Goal: Task Accomplishment & Management: Use online tool/utility

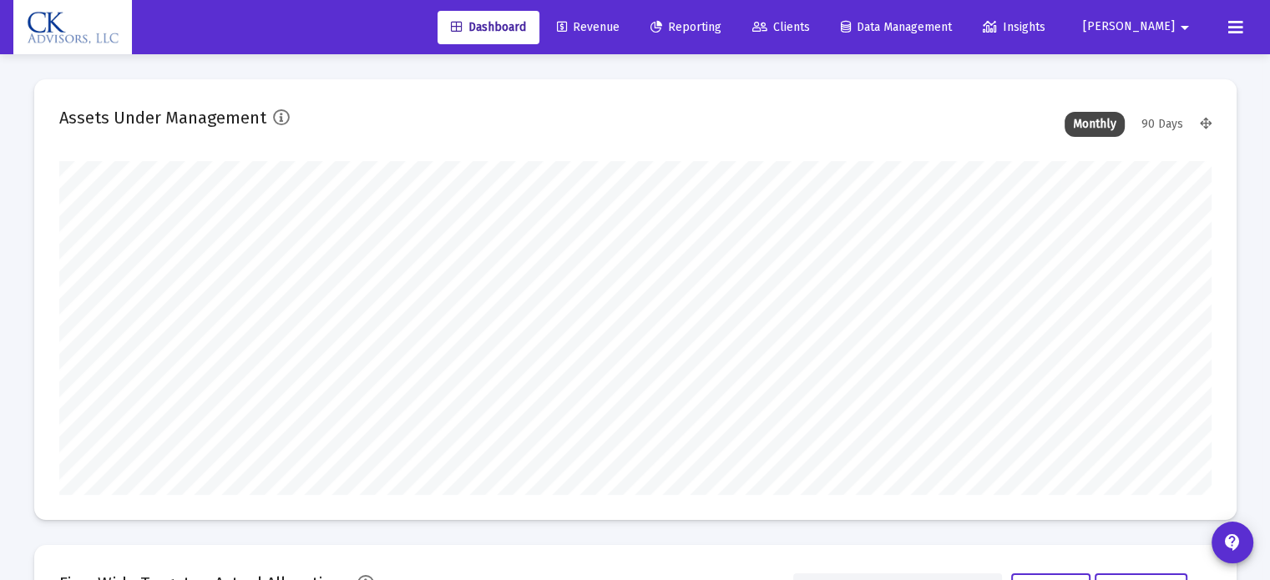
type input "[DATE]"
click at [719, 23] on span "Reporting" at bounding box center [686, 27] width 71 height 14
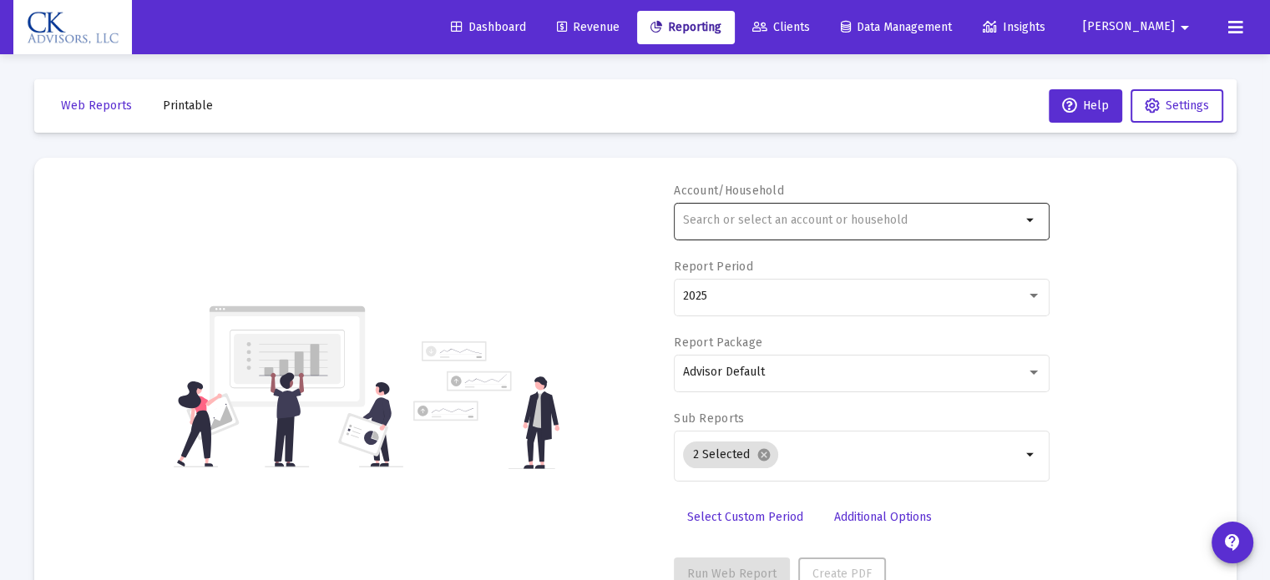
click at [755, 223] on input "text" at bounding box center [852, 220] width 338 height 13
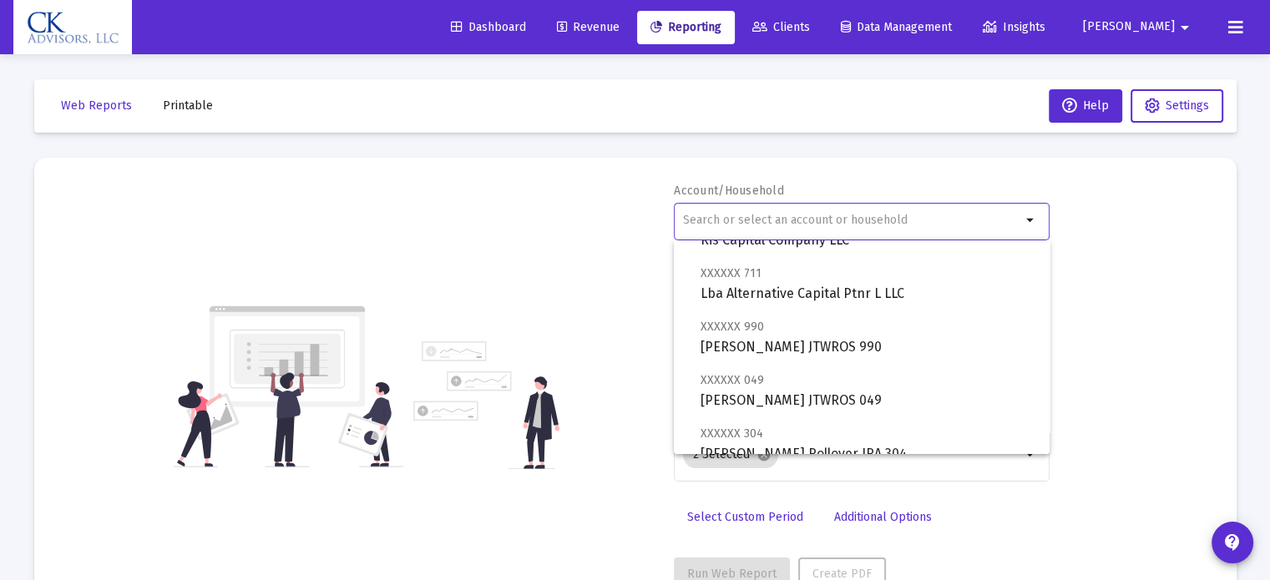
scroll to position [418, 0]
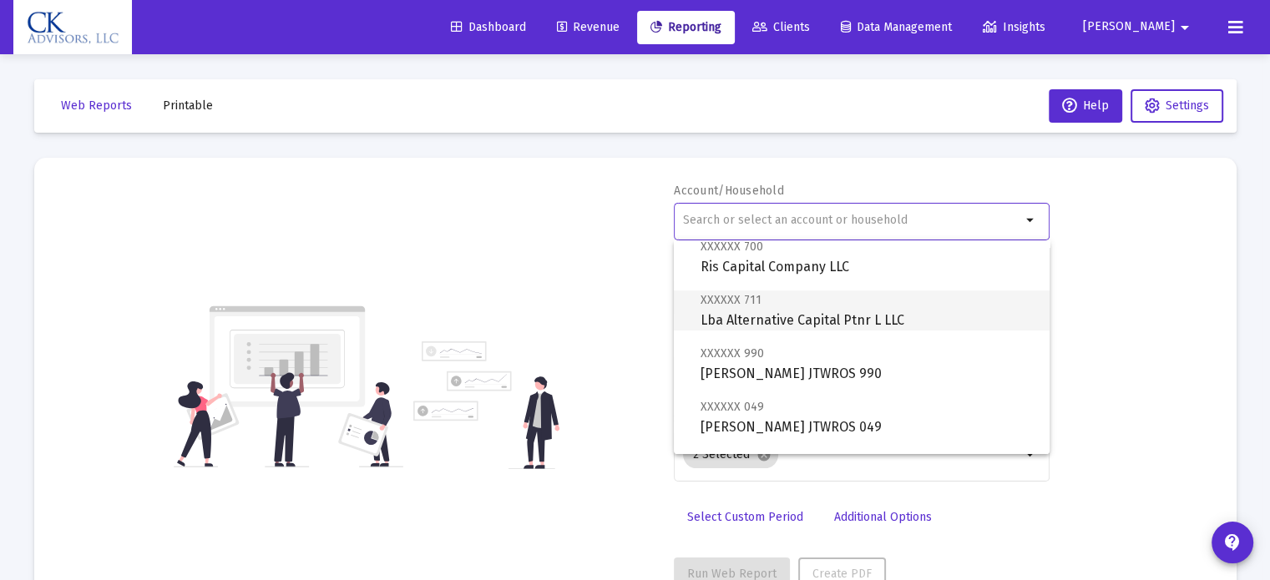
click at [803, 317] on span "XXXXXX 711 Lba Alternative Capital Ptnr L LLC" at bounding box center [869, 310] width 336 height 41
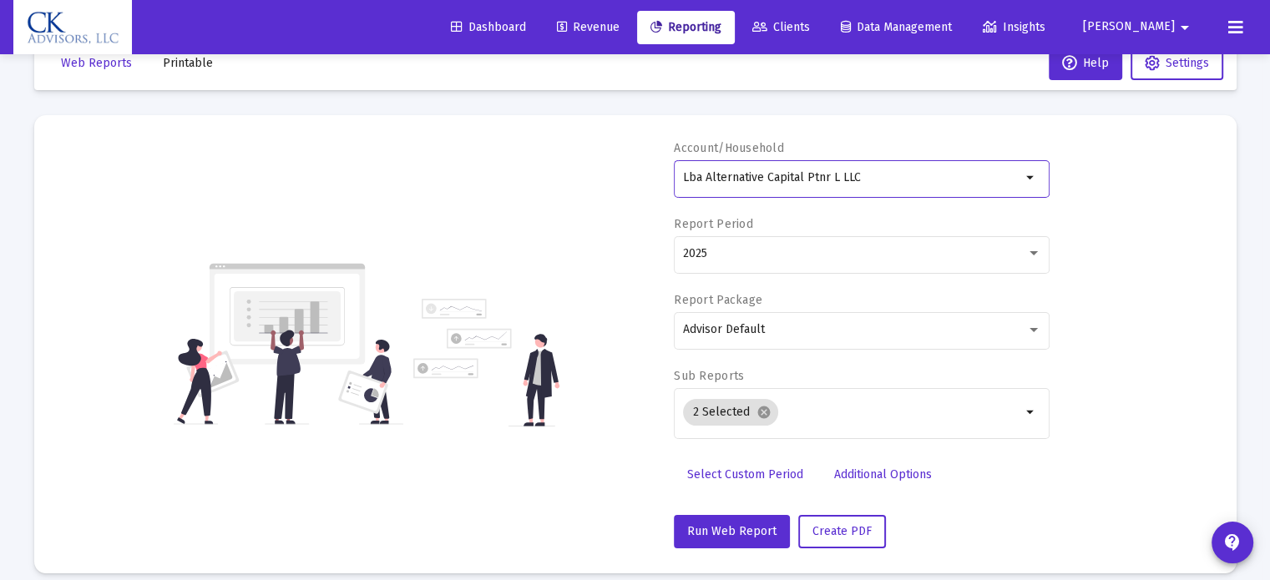
scroll to position [59, 0]
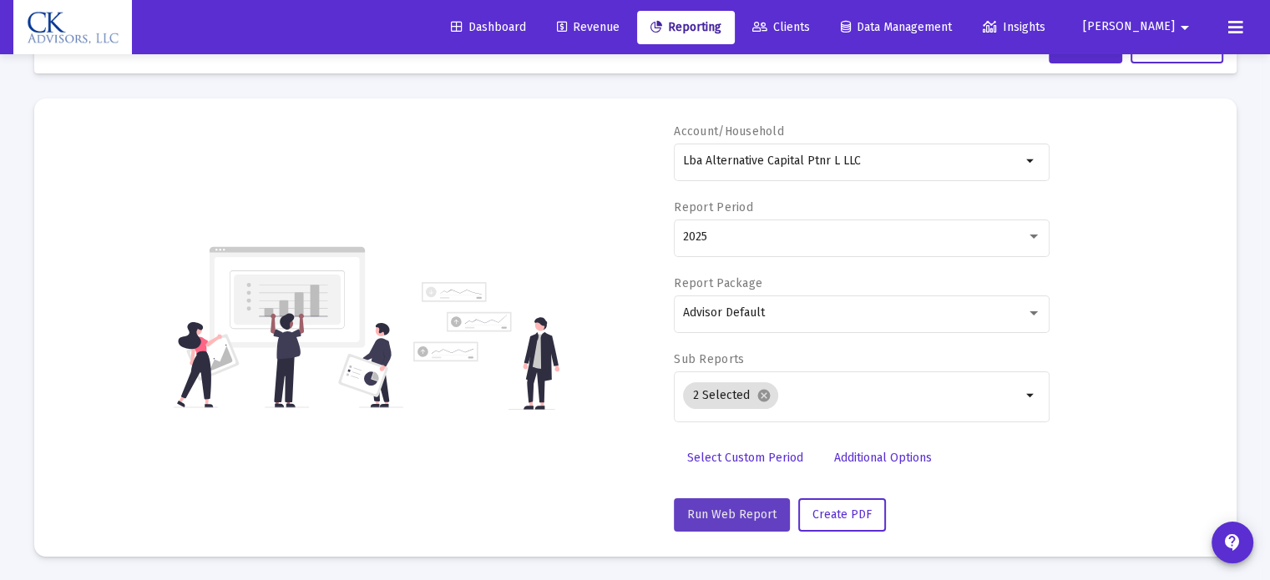
click at [738, 515] on span "Run Web Report" at bounding box center [731, 515] width 89 height 14
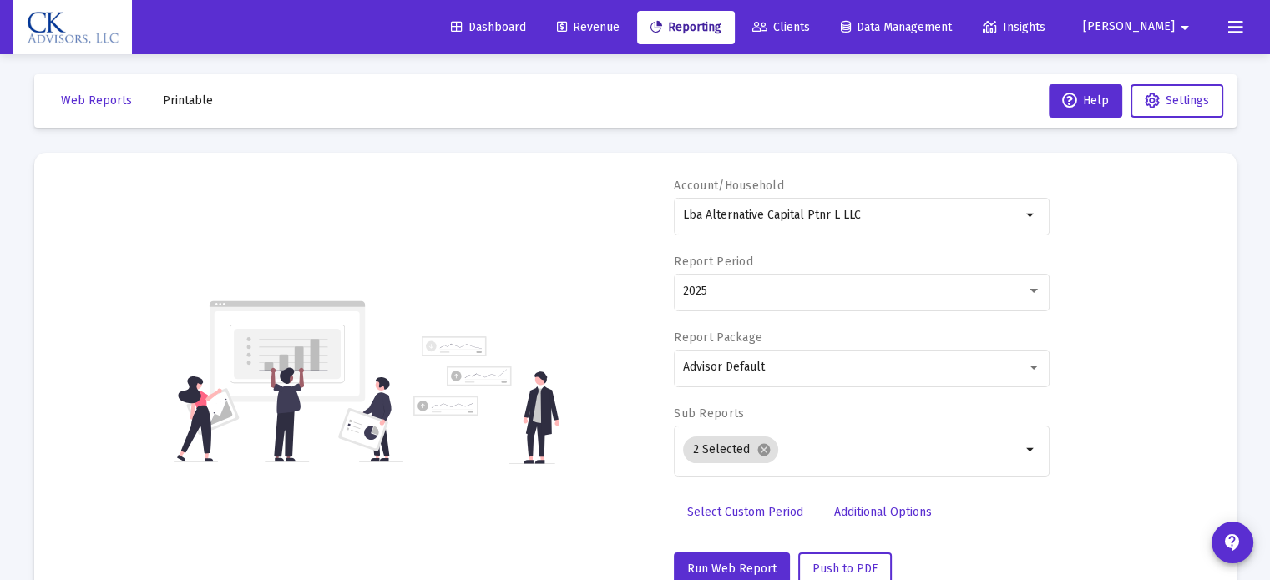
scroll to position [0, 0]
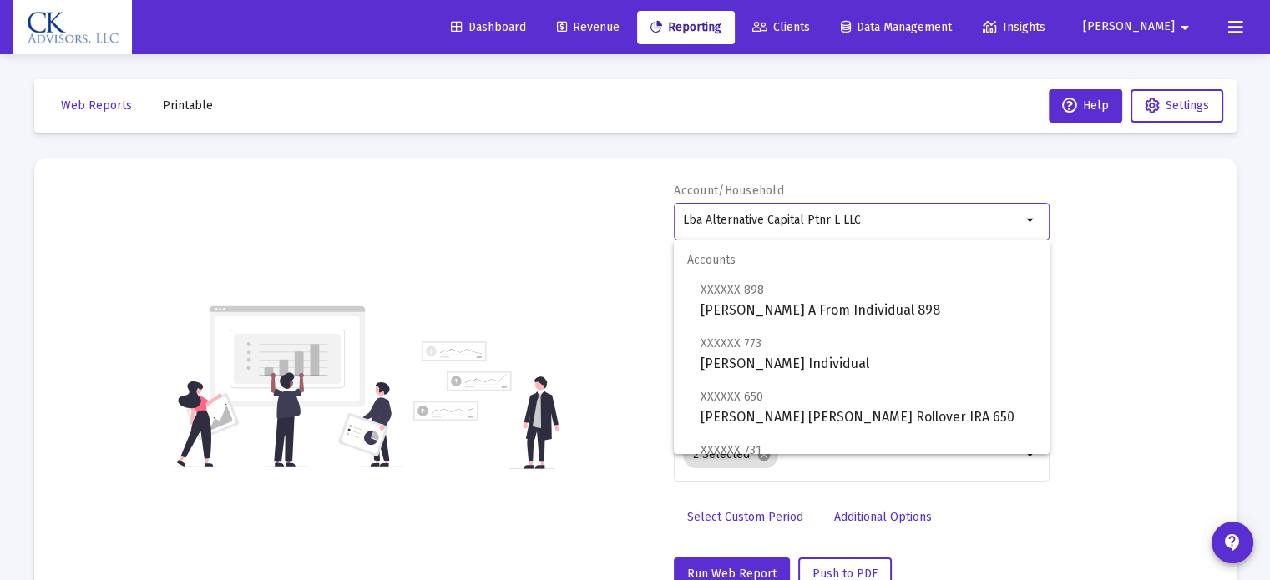
drag, startPoint x: 880, startPoint y: 226, endPoint x: 577, endPoint y: 203, distance: 304.0
click at [579, 203] on div "Account/Household Lba Alternative Capital Ptnr L LLC arrow_drop_down Report Per…" at bounding box center [635, 387] width 1152 height 408
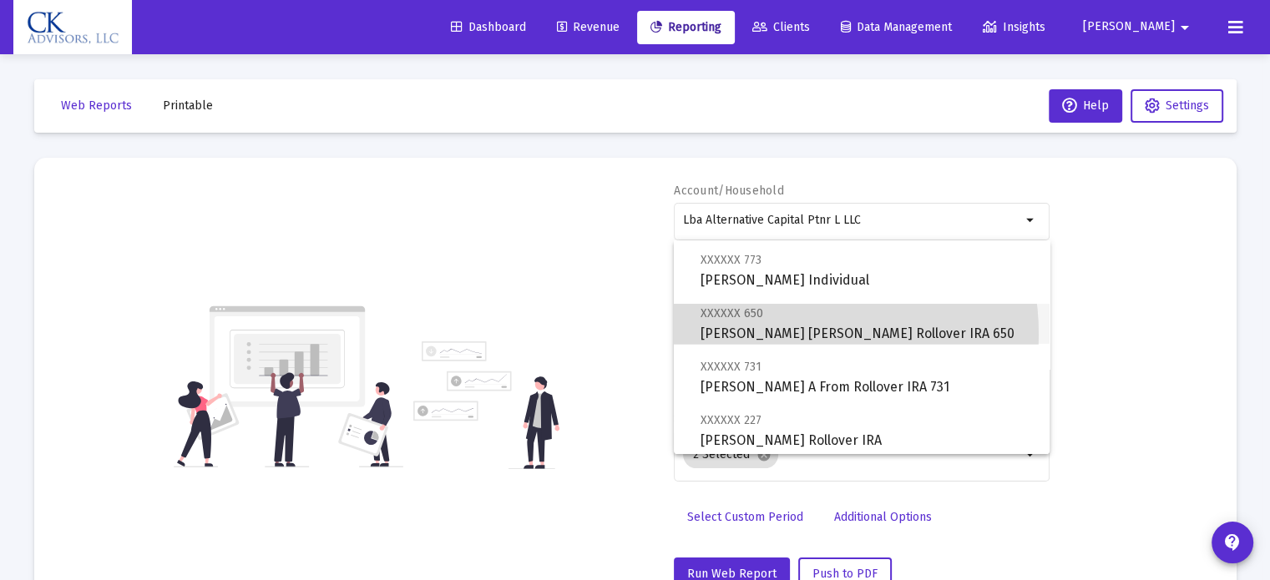
click at [763, 335] on span "XXXXXX 650 [PERSON_NAME] [PERSON_NAME] Rollover IRA 650" at bounding box center [869, 323] width 336 height 41
type input "[PERSON_NAME] [PERSON_NAME] Rollover IRA 650"
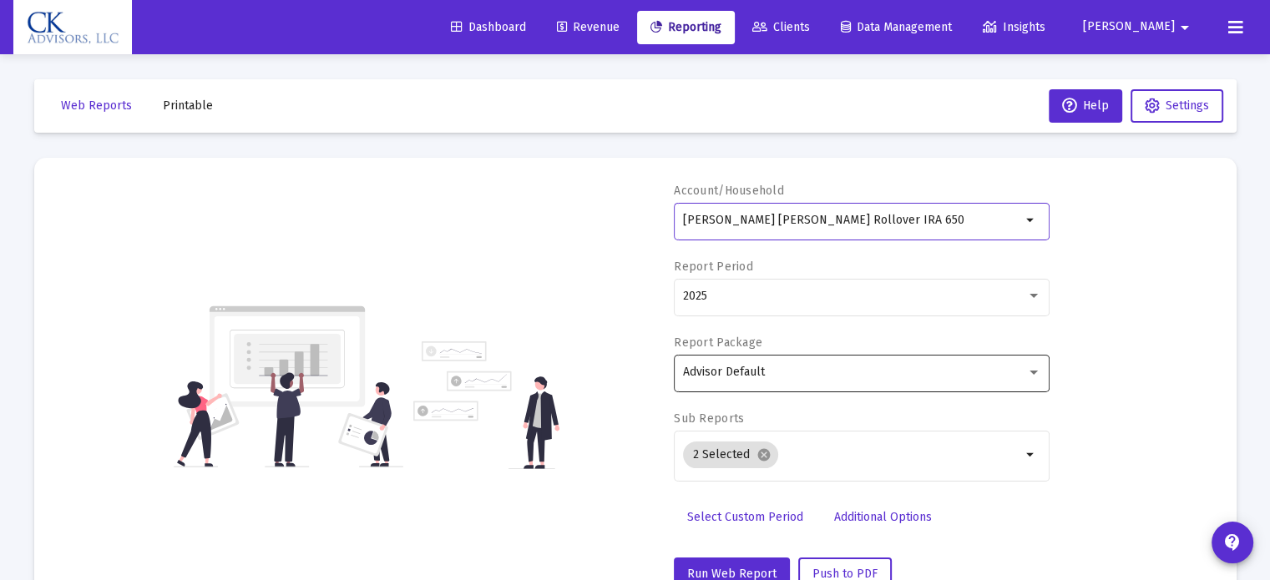
scroll to position [167, 0]
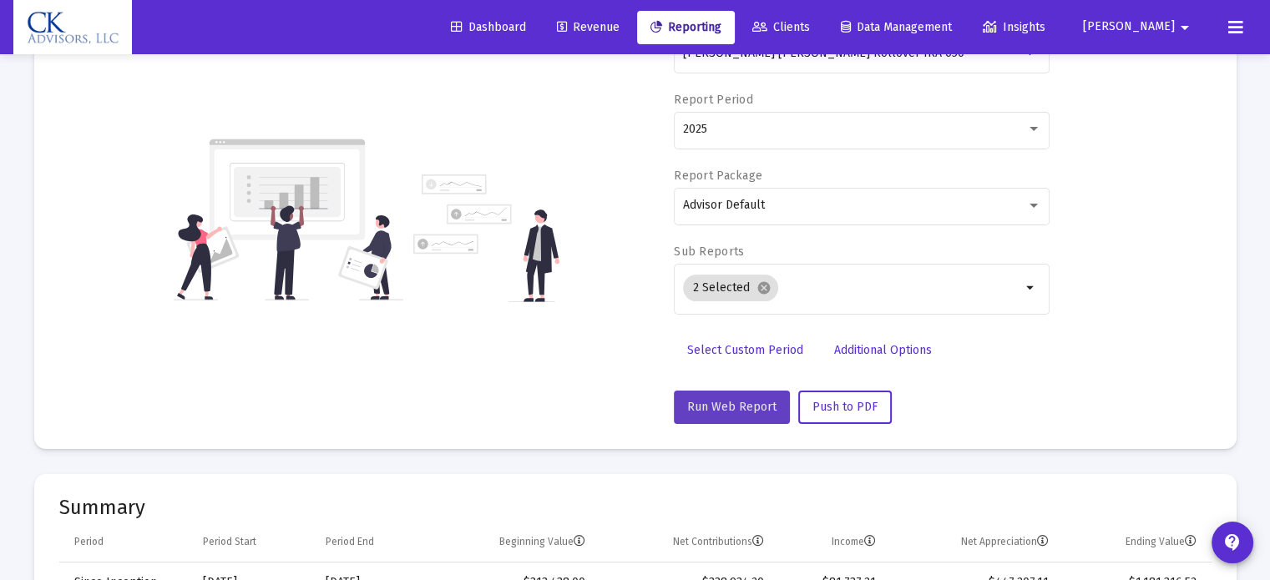
click at [733, 398] on button "Run Web Report" at bounding box center [732, 407] width 116 height 33
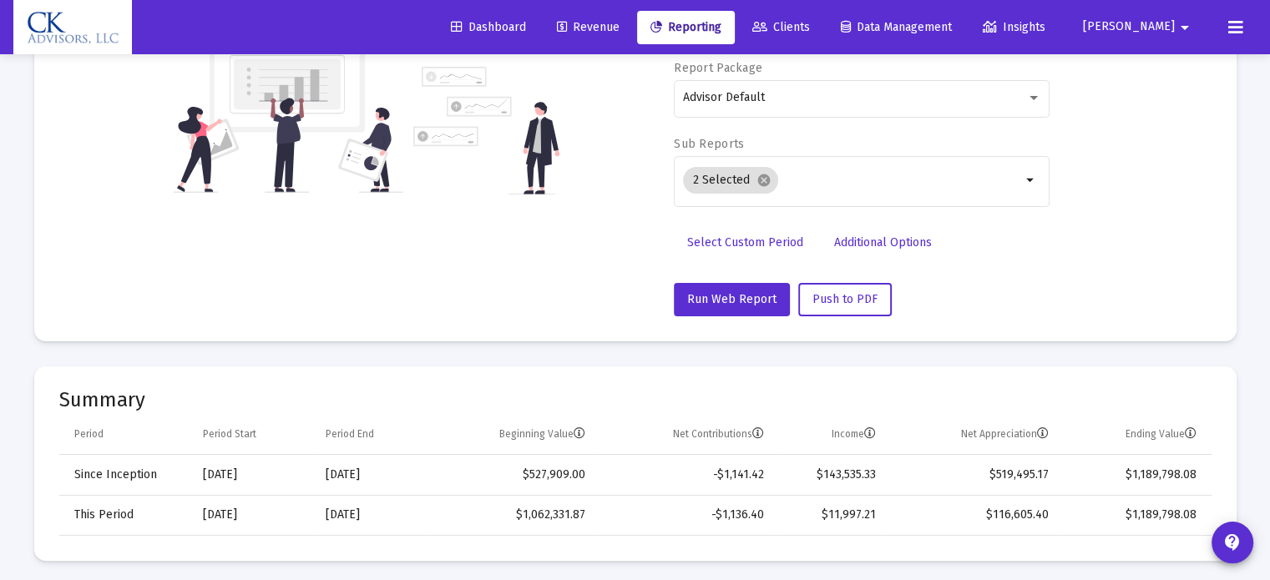
scroll to position [0, 0]
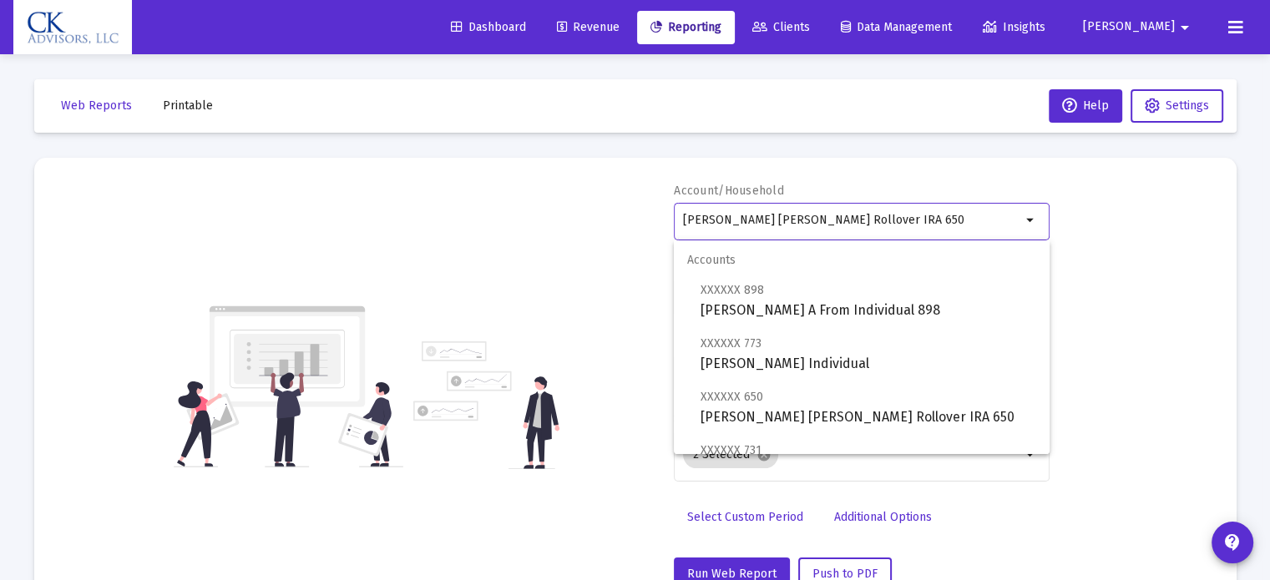
drag, startPoint x: 908, startPoint y: 220, endPoint x: 624, endPoint y: 244, distance: 284.9
click at [624, 244] on div "Account/Household [PERSON_NAME] [PERSON_NAME] Rollover IRA 650 arrow_drop_down …" at bounding box center [635, 387] width 1152 height 408
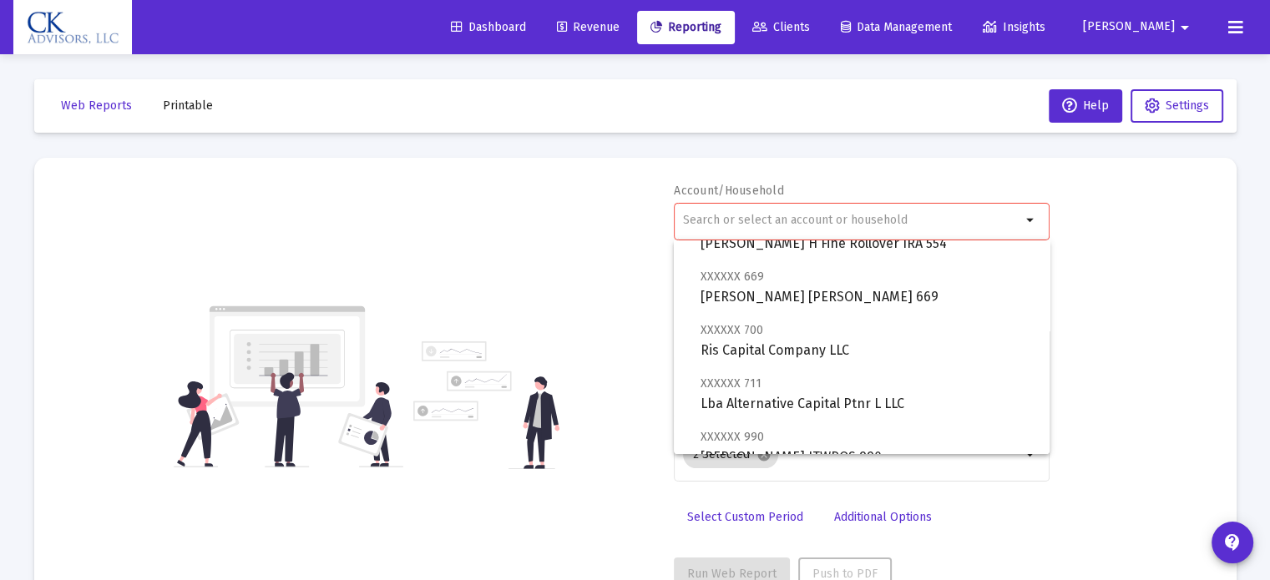
scroll to position [251, 0]
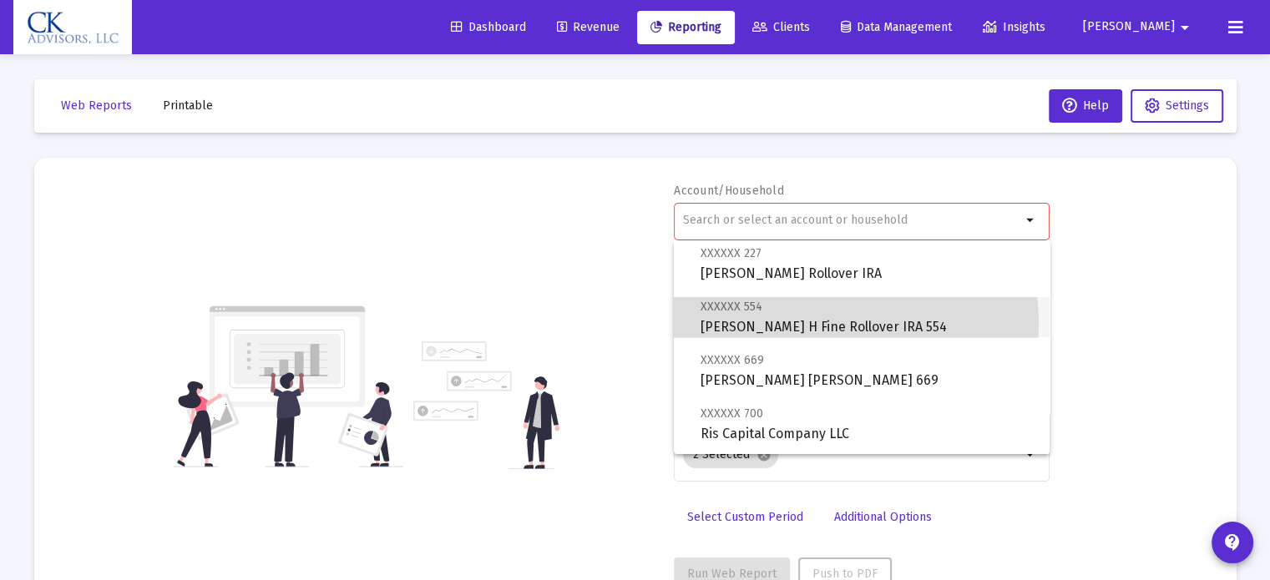
click at [833, 323] on span "XXXXXX 554 [PERSON_NAME] H Fine Rollover IRA 554" at bounding box center [869, 316] width 336 height 41
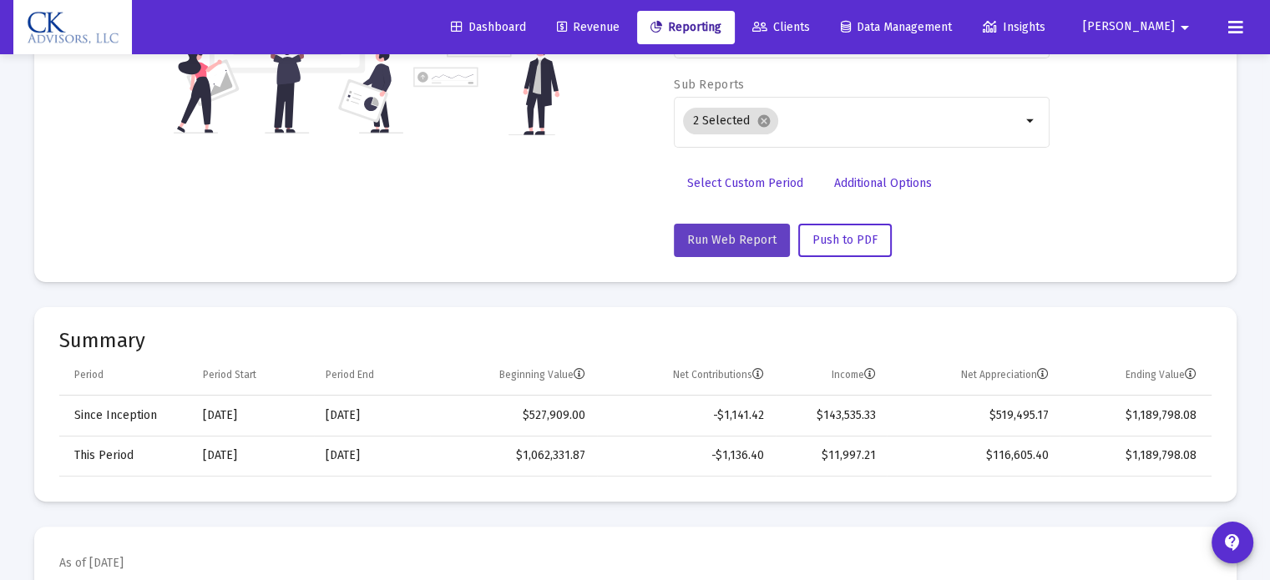
click at [735, 246] on button "Run Web Report" at bounding box center [732, 240] width 116 height 33
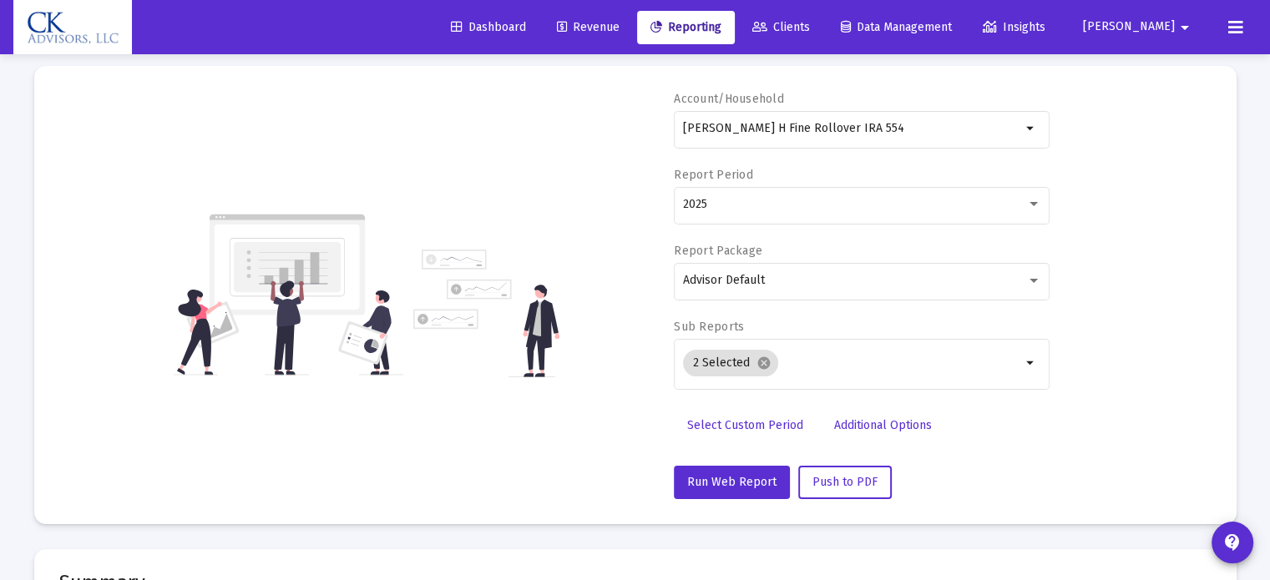
scroll to position [50, 0]
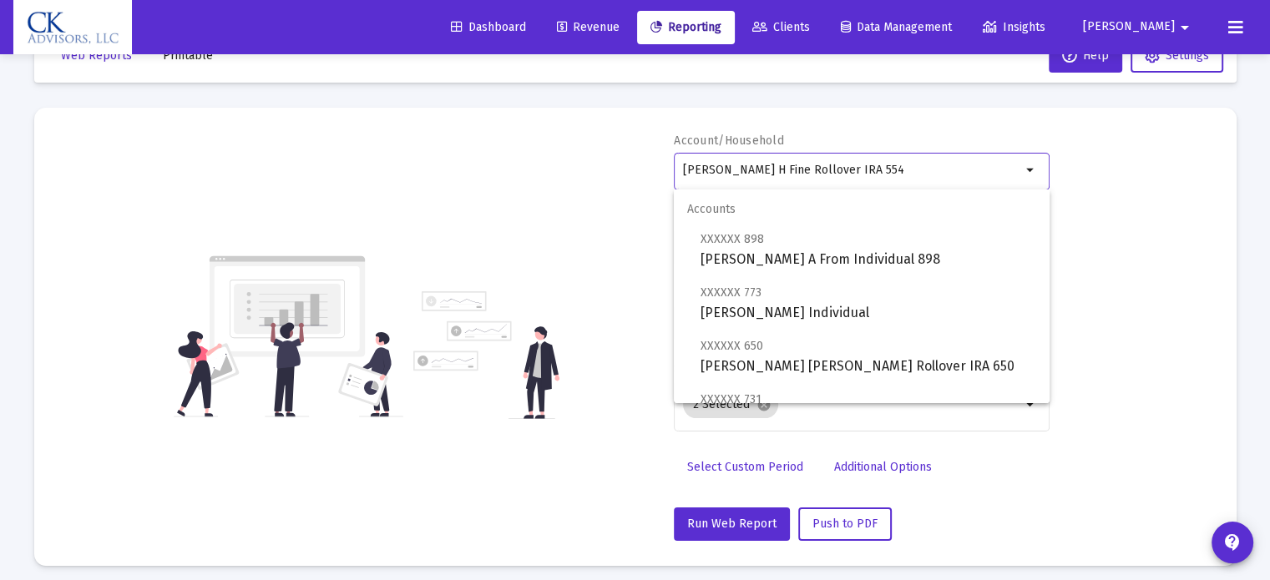
drag, startPoint x: 869, startPoint y: 165, endPoint x: 513, endPoint y: 172, distance: 355.8
click at [515, 180] on div "Account/Household [PERSON_NAME] H Fine Rollover IRA 554 arrow_drop_down Report …" at bounding box center [635, 337] width 1152 height 408
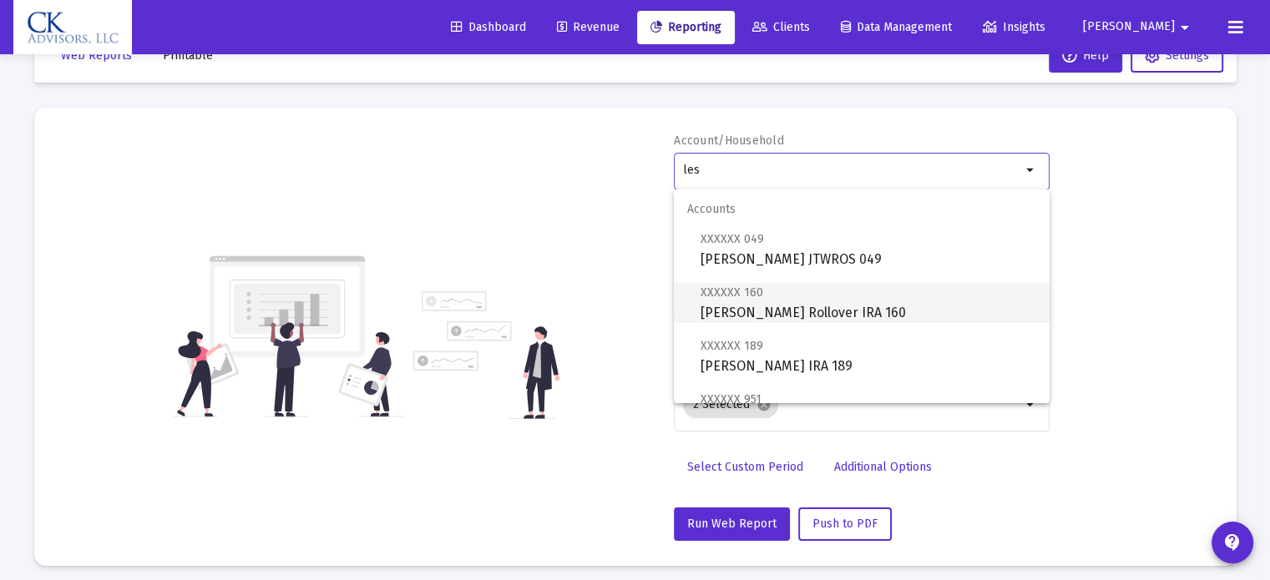
click at [749, 301] on span "XXXXXX 160 [PERSON_NAME] Rollover IRA 160" at bounding box center [869, 302] width 336 height 41
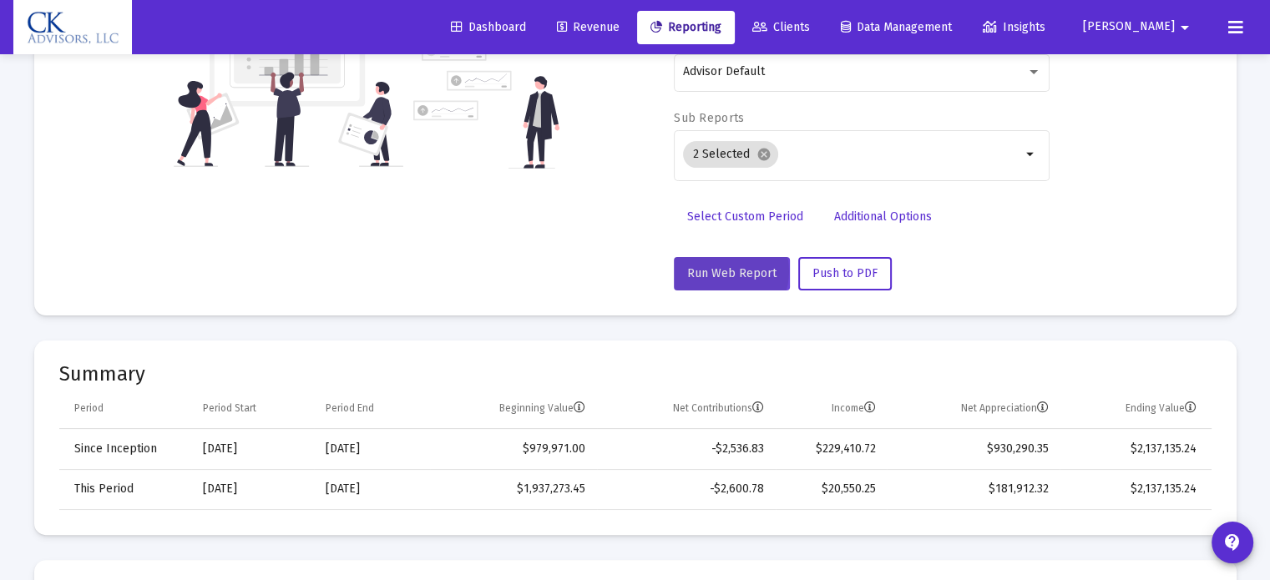
click at [723, 270] on span "Run Web Report" at bounding box center [731, 273] width 89 height 14
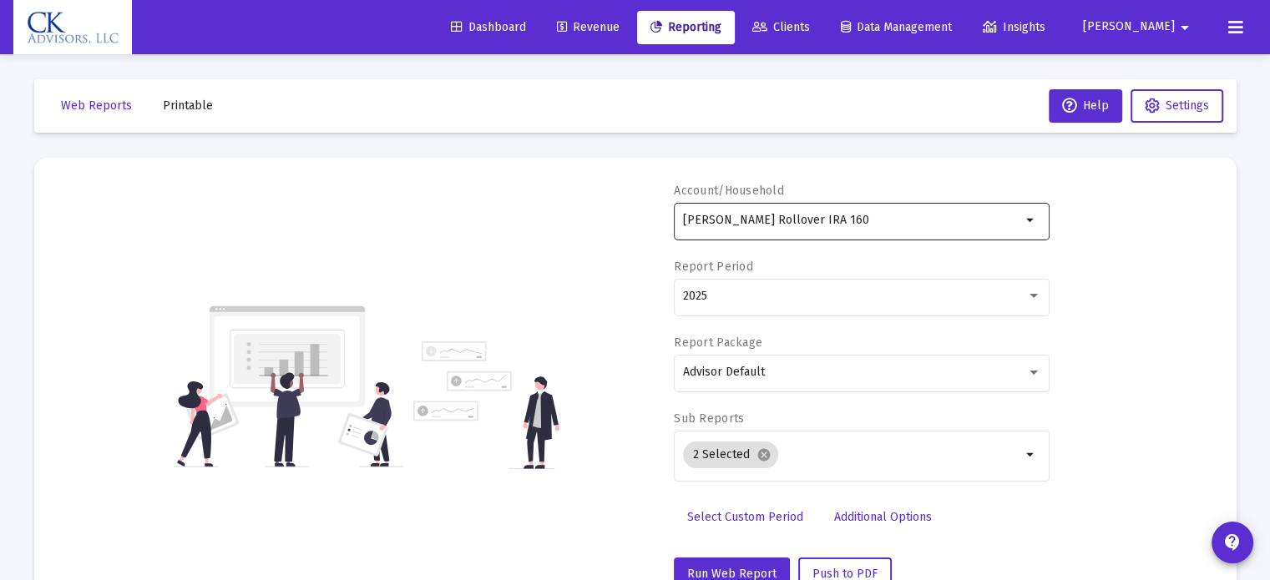
scroll to position [0, 0]
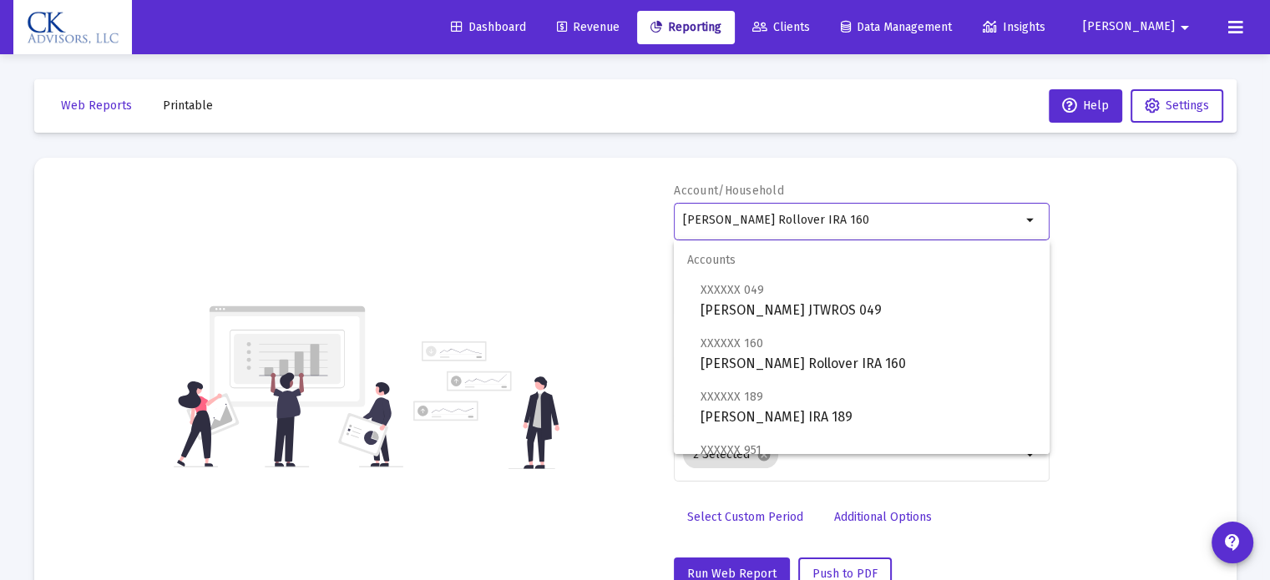
drag, startPoint x: 909, startPoint y: 220, endPoint x: 644, endPoint y: 231, distance: 264.9
click at [644, 231] on div "Account/Household [PERSON_NAME] Rollover IRA 160 arrow_drop_down Report Period …" at bounding box center [635, 387] width 1152 height 408
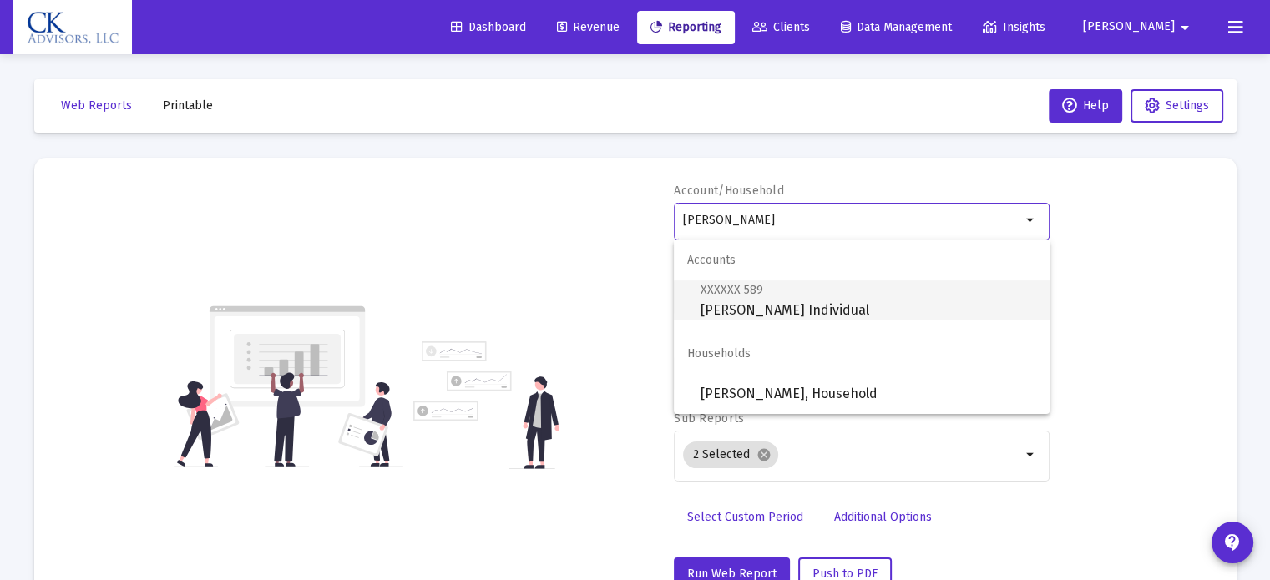
click at [749, 306] on span "XXXXXX 589 [PERSON_NAME] Individual" at bounding box center [869, 300] width 336 height 41
type input "[PERSON_NAME] Individual"
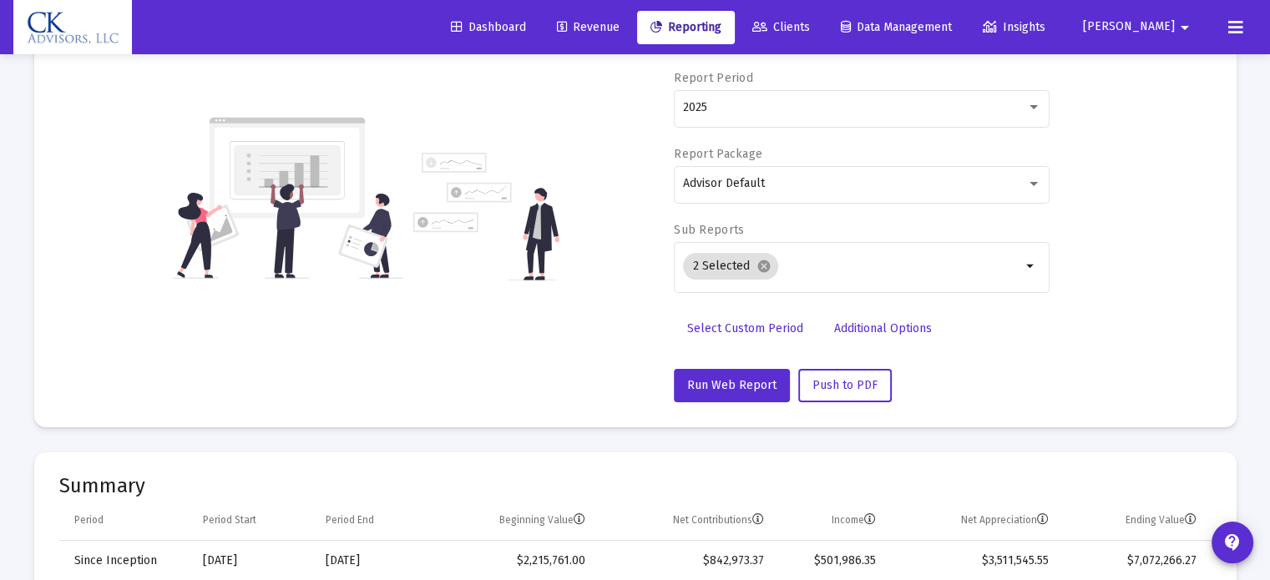
scroll to position [334, 0]
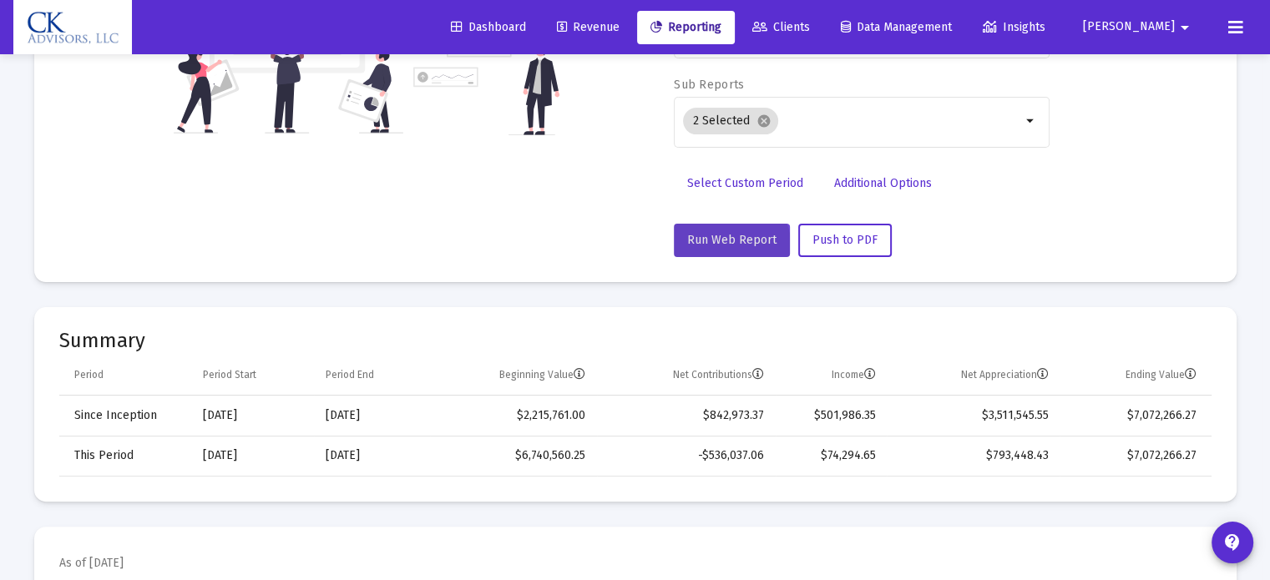
click at [728, 247] on button "Run Web Report" at bounding box center [732, 240] width 116 height 33
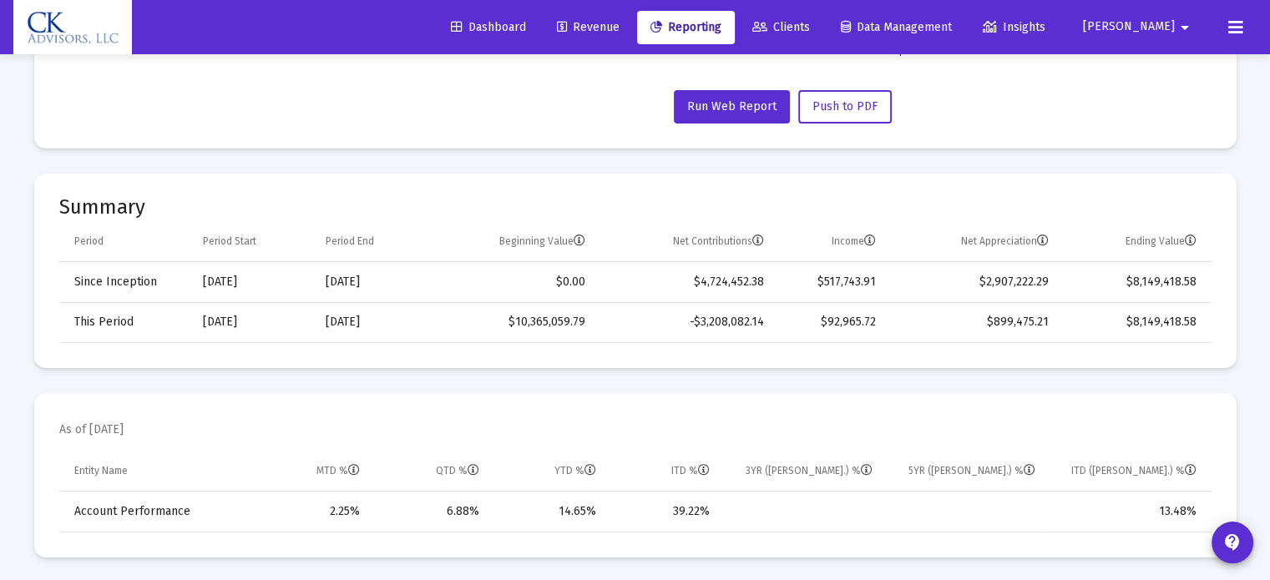
scroll to position [0, 0]
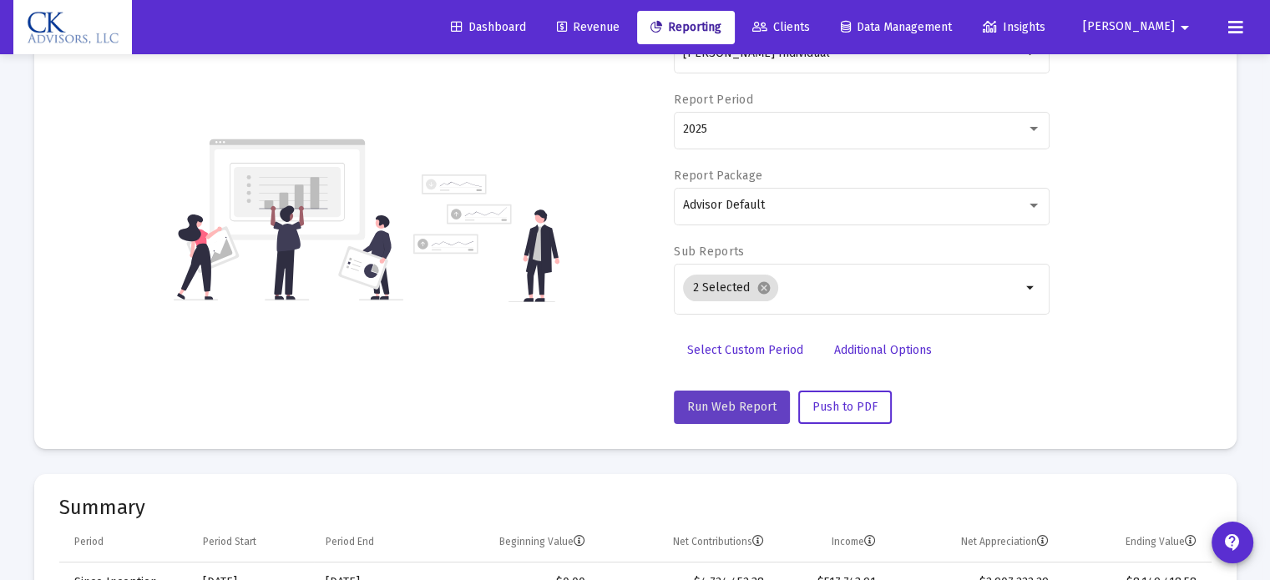
click at [755, 417] on button "Run Web Report" at bounding box center [732, 407] width 116 height 33
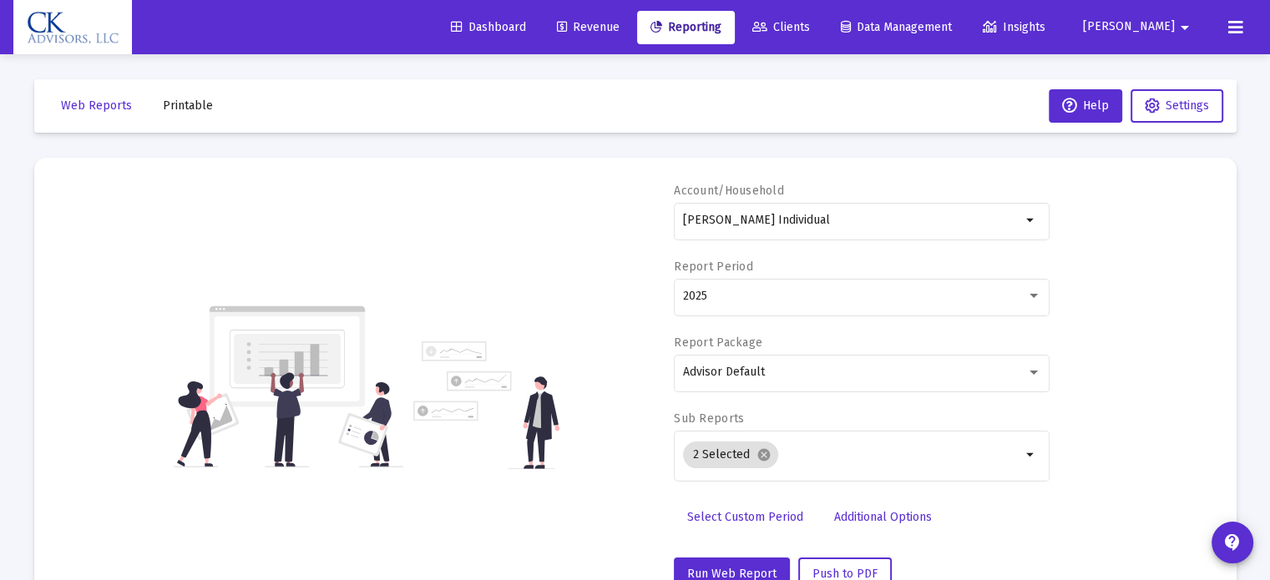
click at [1175, 28] on mat-icon "arrow_drop_down" at bounding box center [1185, 27] width 20 height 33
click at [1169, 111] on button "Logout" at bounding box center [1170, 111] width 99 height 40
